Goal: Task Accomplishment & Management: Manage account settings

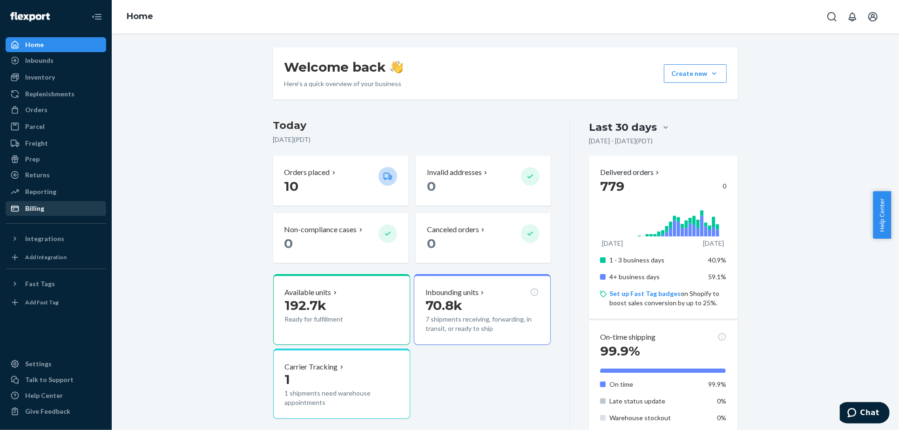
click at [35, 208] on div "Billing" at bounding box center [34, 208] width 19 height 9
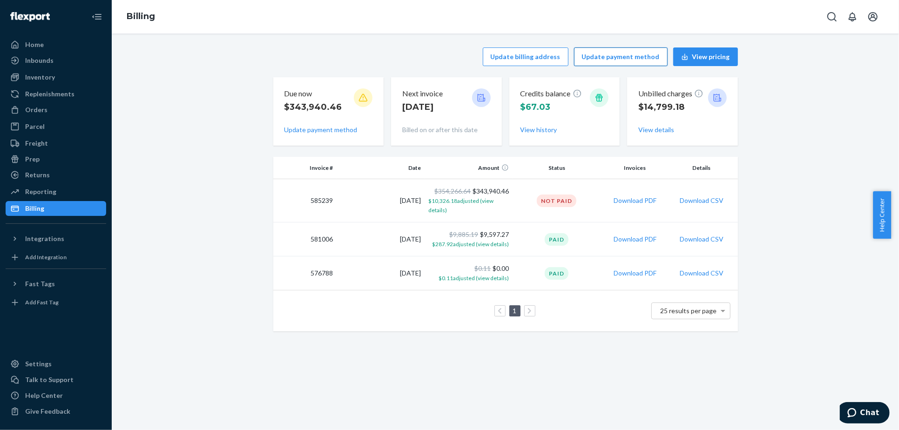
click at [620, 57] on button "Update payment method" at bounding box center [621, 56] width 94 height 19
click at [619, 57] on button "Update payment method" at bounding box center [621, 56] width 94 height 19
click at [658, 131] on button "View details" at bounding box center [656, 129] width 36 height 9
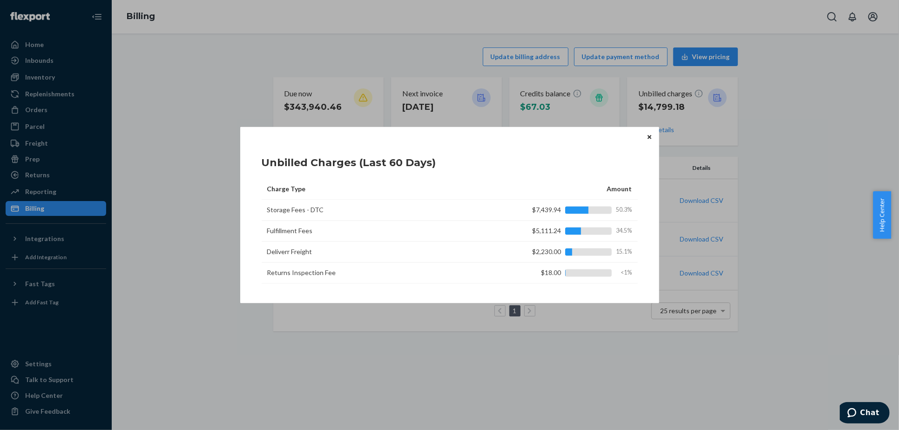
click at [648, 136] on icon "Close" at bounding box center [649, 137] width 4 height 4
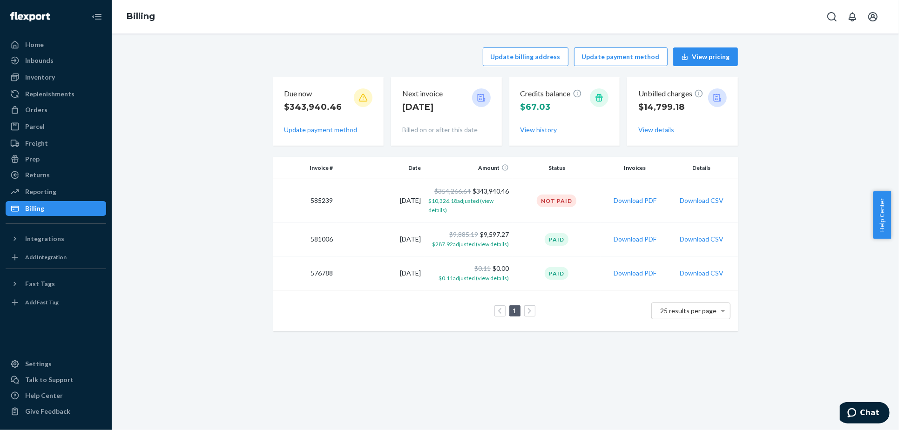
click at [217, 67] on div "Update billing address Update payment method View pricing Due now $343,940.46 U…" at bounding box center [505, 189] width 773 height 295
click at [382, 388] on div "Update billing address Update payment method View pricing Due now $343,940.46 U…" at bounding box center [505, 232] width 787 height 396
click at [36, 75] on div "Inventory" at bounding box center [40, 77] width 30 height 9
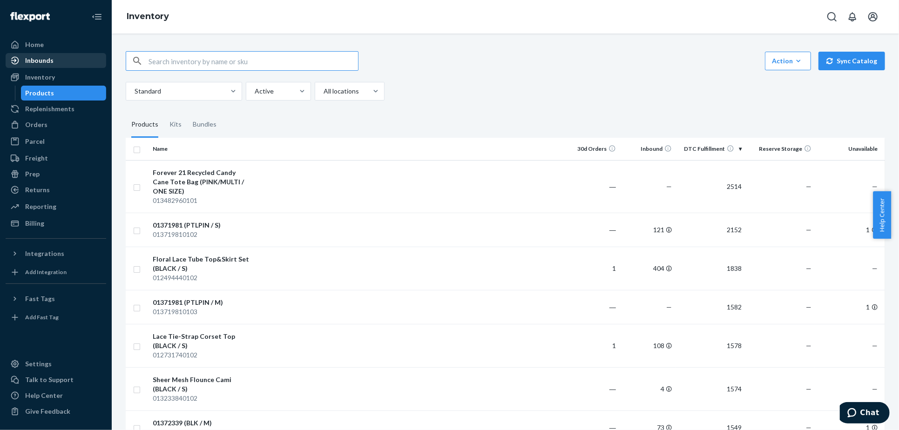
click at [39, 58] on div "Inbounds" at bounding box center [39, 60] width 28 height 9
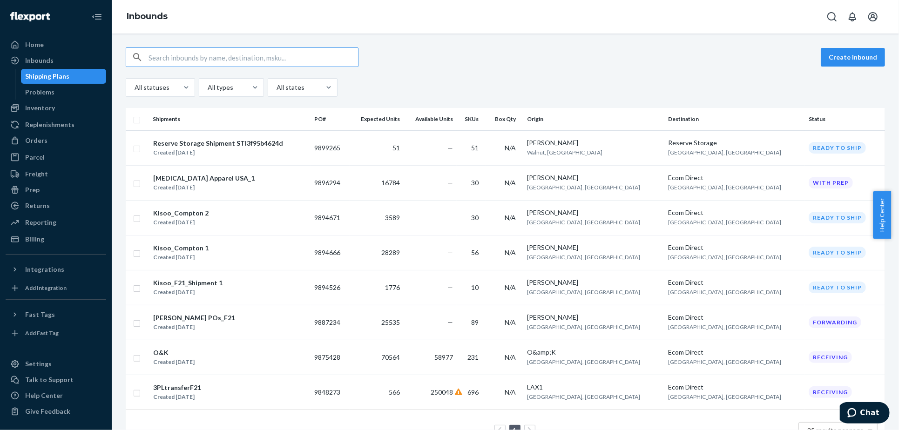
scroll to position [37, 0]
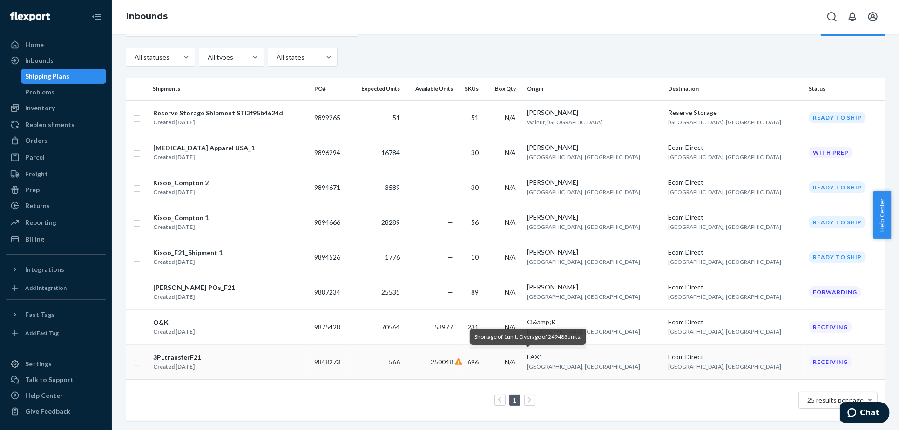
click at [462, 358] on icon at bounding box center [458, 361] width 7 height 7
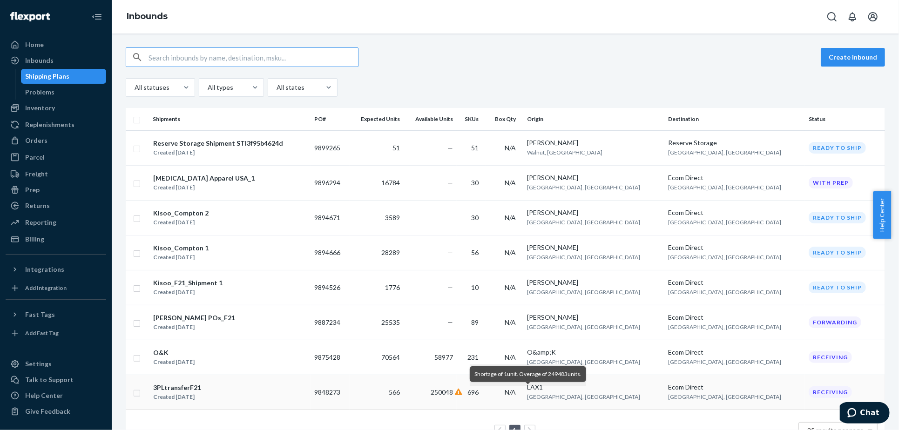
click at [462, 394] on icon at bounding box center [458, 392] width 7 height 7
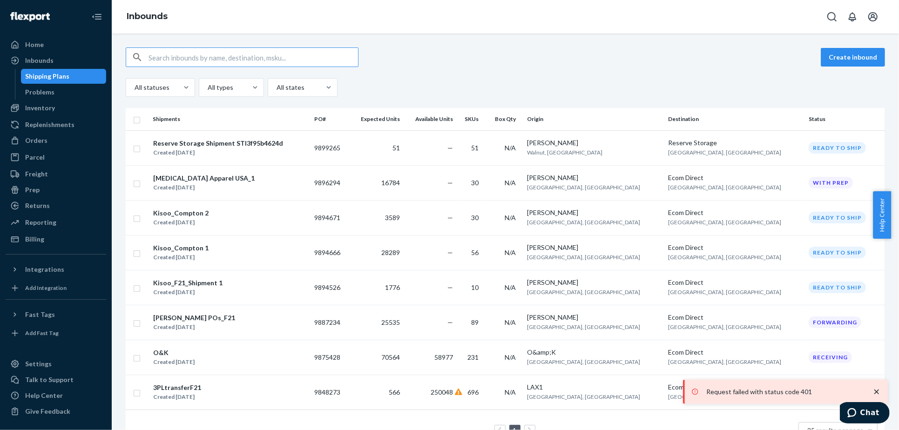
click at [876, 392] on icon "close toast" at bounding box center [876, 391] width 5 height 5
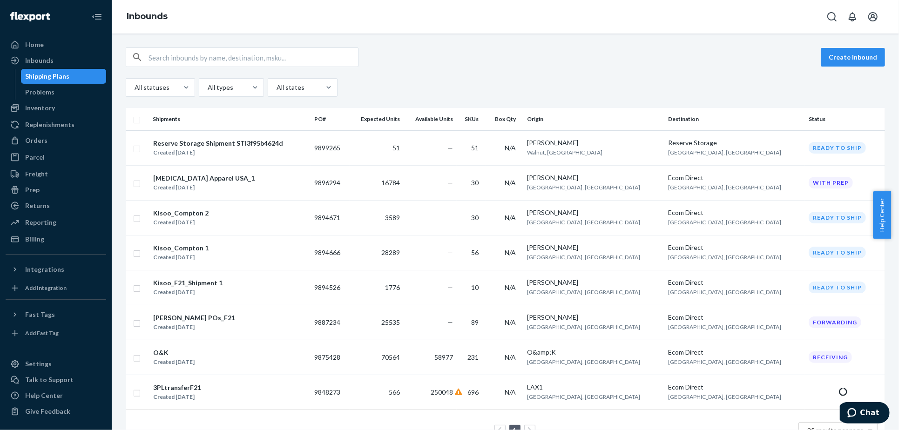
drag, startPoint x: 895, startPoint y: 202, endPoint x: 891, endPoint y: 240, distance: 38.4
click at [890, 240] on body "Home Inbounds Shipping Plans Problems Inventory Products Replenishments Orders …" at bounding box center [449, 215] width 899 height 430
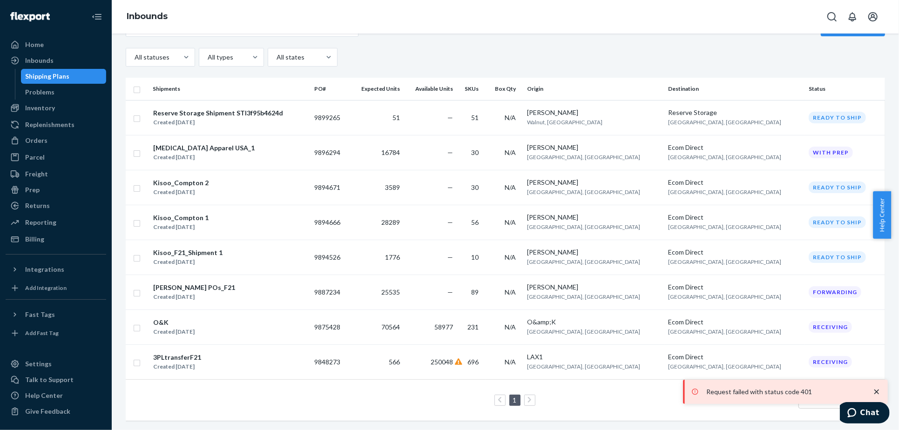
click at [877, 391] on icon "close toast" at bounding box center [876, 391] width 5 height 5
click at [877, 389] on icon "close toast" at bounding box center [876, 391] width 9 height 9
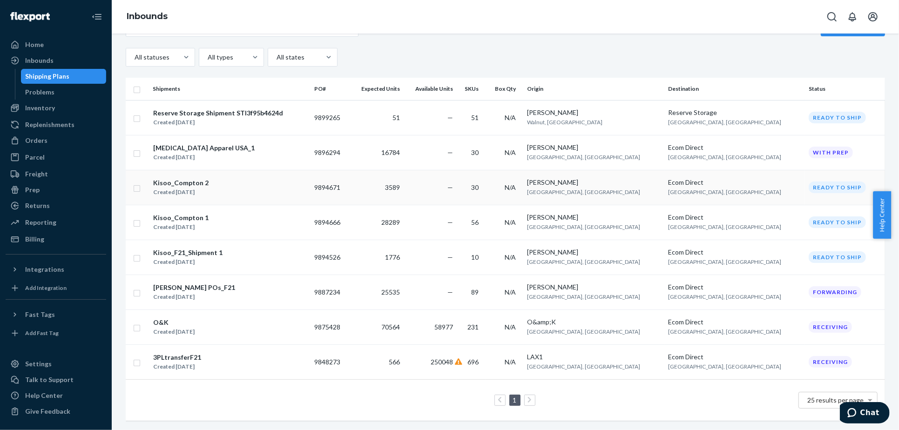
click at [400, 183] on span "3589" at bounding box center [392, 187] width 15 height 8
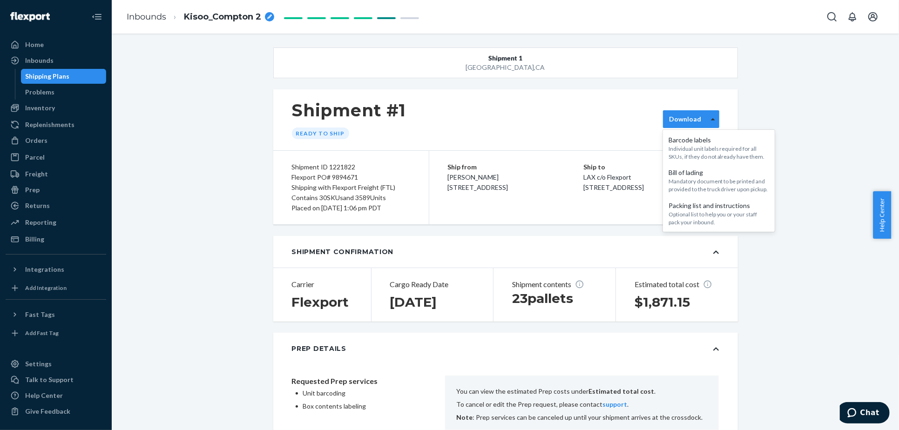
click at [711, 116] on icon at bounding box center [713, 119] width 4 height 7
click at [63, 74] on div "Shipping Plans" at bounding box center [48, 76] width 44 height 9
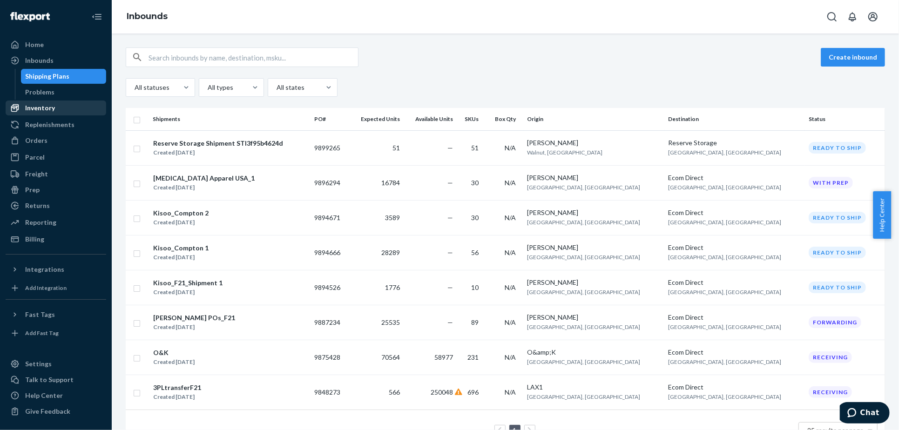
click at [41, 109] on div "Inventory" at bounding box center [40, 107] width 30 height 9
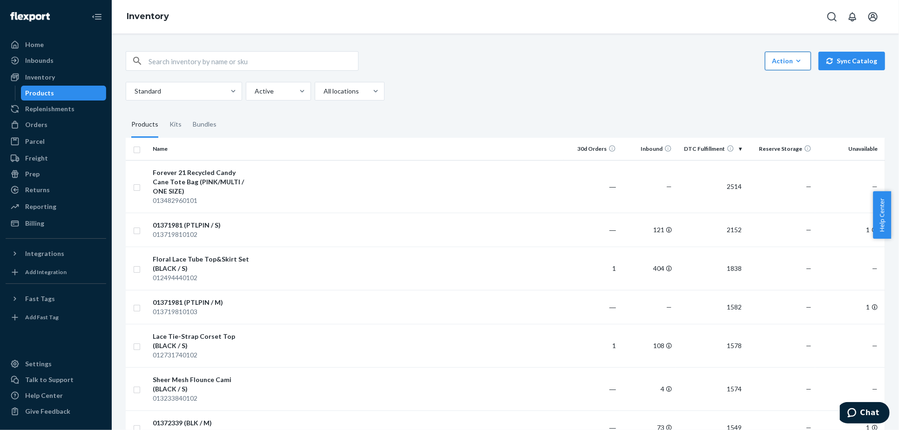
click at [793, 60] on icon "button" at bounding box center [797, 60] width 9 height 9
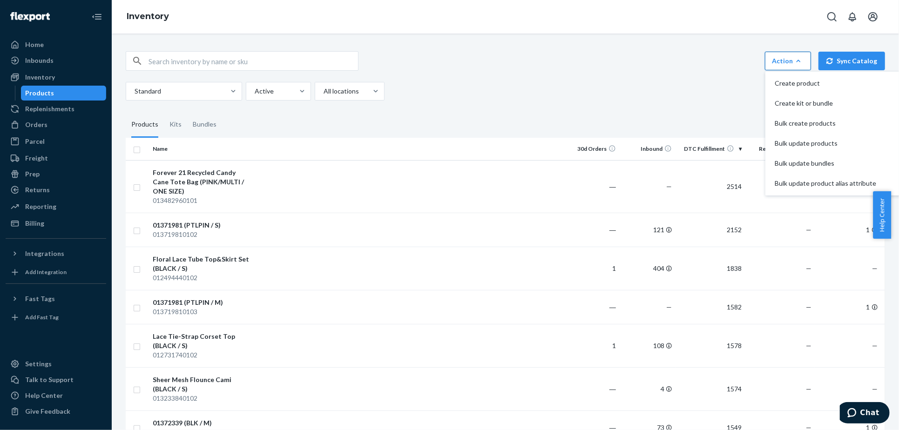
click at [543, 71] on div "Action Create product Create kit or bundle Bulk create products Bulk update pro…" at bounding box center [505, 75] width 759 height 49
click at [614, 74] on div "Action Create product Create kit or bundle Bulk create products Bulk update pro…" at bounding box center [505, 75] width 759 height 49
